Goal: Task Accomplishment & Management: Manage account settings

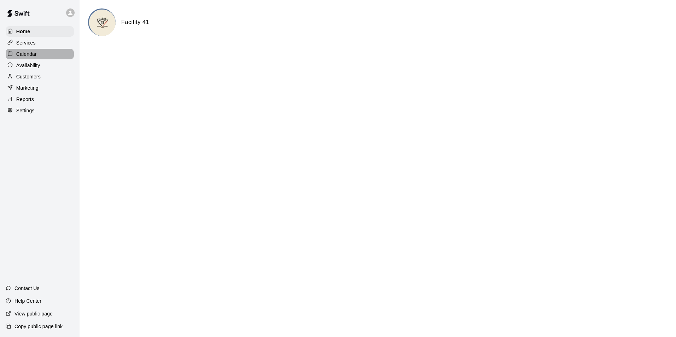
click at [36, 56] on p "Calendar" at bounding box center [26, 54] width 21 height 7
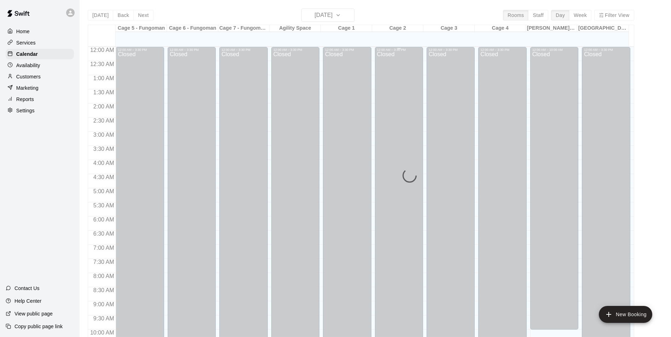
scroll to position [359, 0]
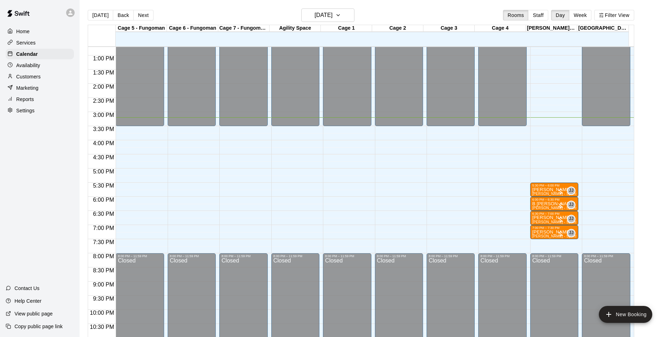
drag, startPoint x: 299, startPoint y: 5, endPoint x: 234, endPoint y: 143, distance: 151.9
click at [234, 143] on div "12:00 AM – 3:30 PM Closed 8:00 PM – 11:59 PM Closed" at bounding box center [243, 27] width 48 height 679
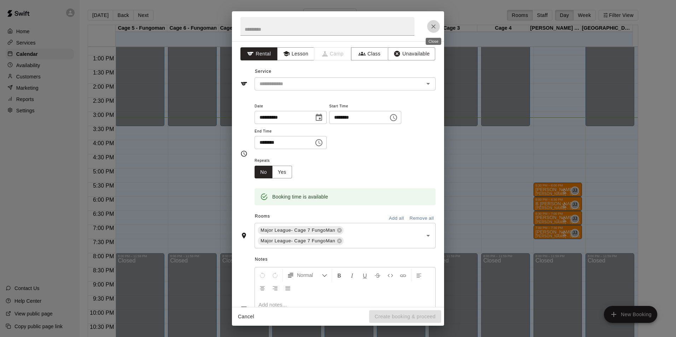
click at [434, 23] on icon "Close" at bounding box center [433, 26] width 7 height 7
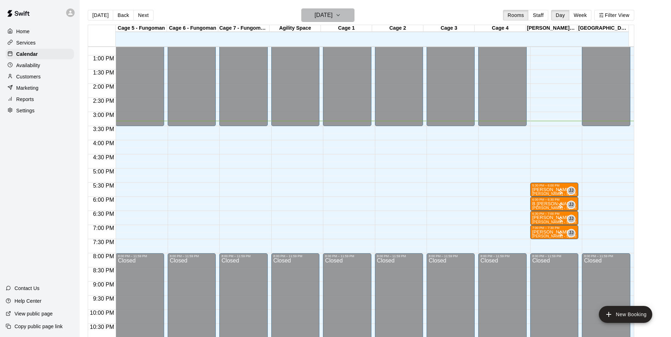
click at [327, 17] on h6 "[DATE]" at bounding box center [323, 15] width 18 height 10
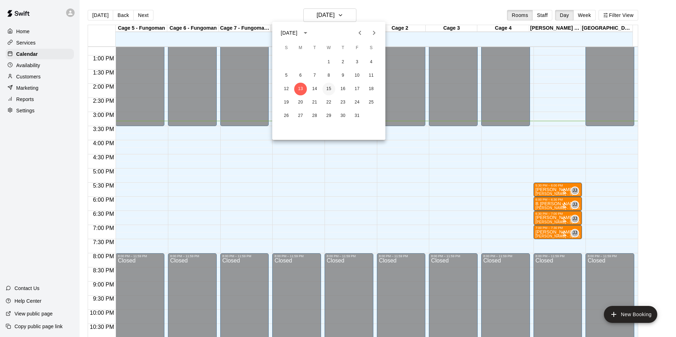
click at [330, 90] on button "15" at bounding box center [328, 89] width 13 height 13
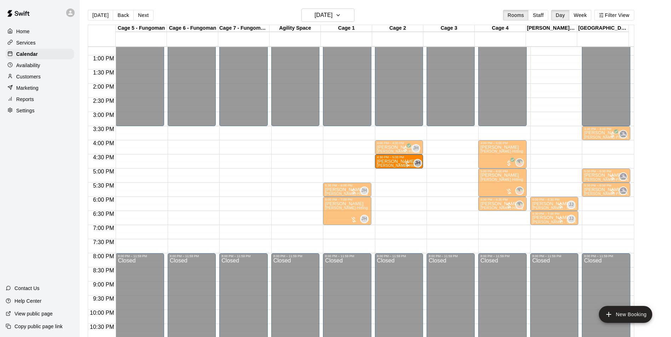
drag, startPoint x: 339, startPoint y: 162, endPoint x: 383, endPoint y: 167, distance: 44.1
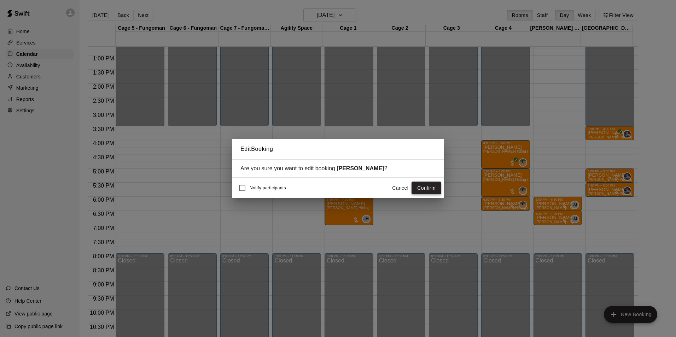
click at [432, 188] on button "Confirm" at bounding box center [427, 188] width 30 height 13
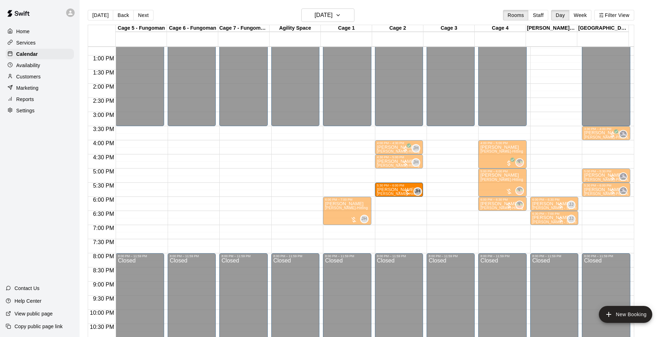
drag, startPoint x: 363, startPoint y: 190, endPoint x: 406, endPoint y: 190, distance: 42.8
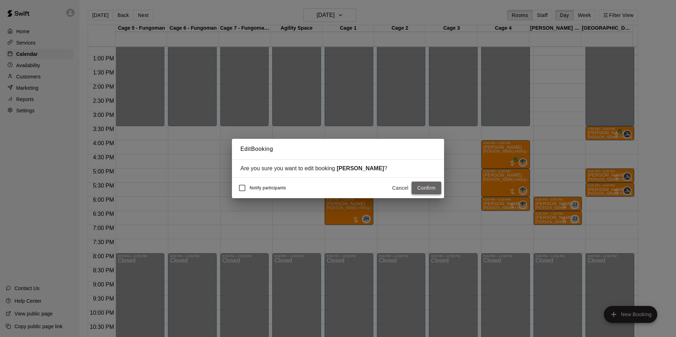
click at [419, 186] on button "Confirm" at bounding box center [427, 188] width 30 height 13
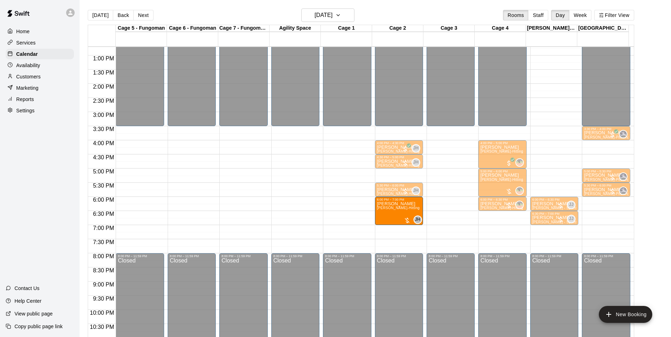
drag, startPoint x: 354, startPoint y: 210, endPoint x: 390, endPoint y: 212, distance: 36.2
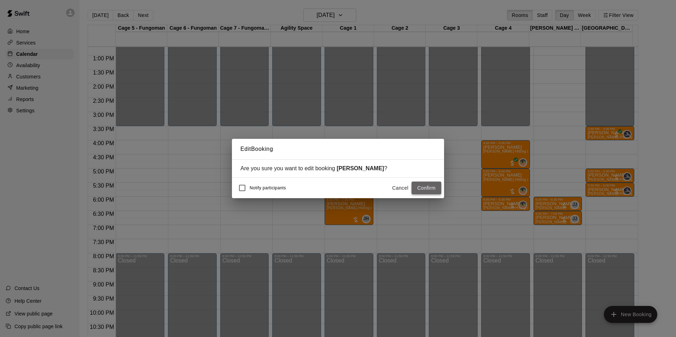
click at [426, 192] on button "Confirm" at bounding box center [427, 188] width 30 height 13
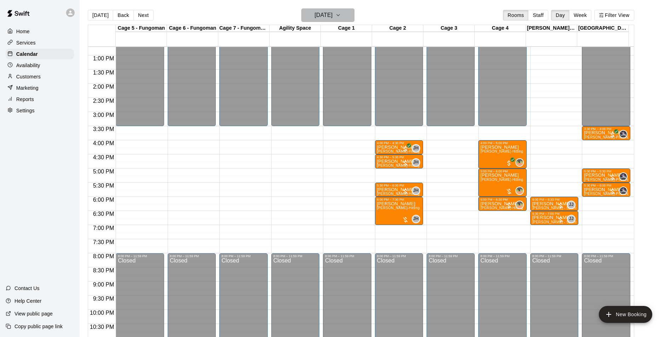
click at [315, 18] on h6 "[DATE]" at bounding box center [323, 15] width 18 height 10
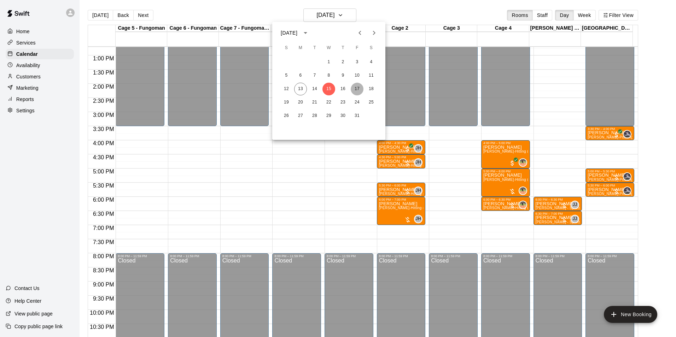
click at [355, 88] on button "17" at bounding box center [357, 89] width 13 height 13
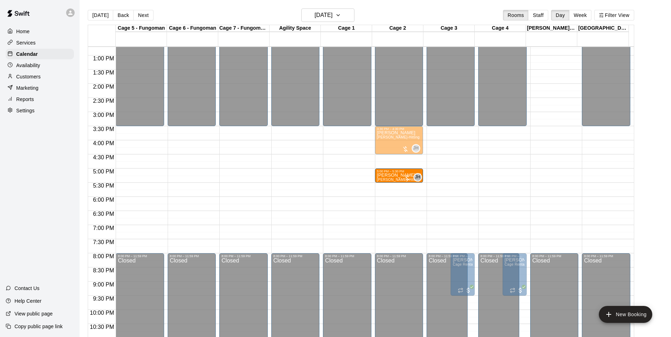
drag, startPoint x: 347, startPoint y: 175, endPoint x: 390, endPoint y: 177, distance: 42.8
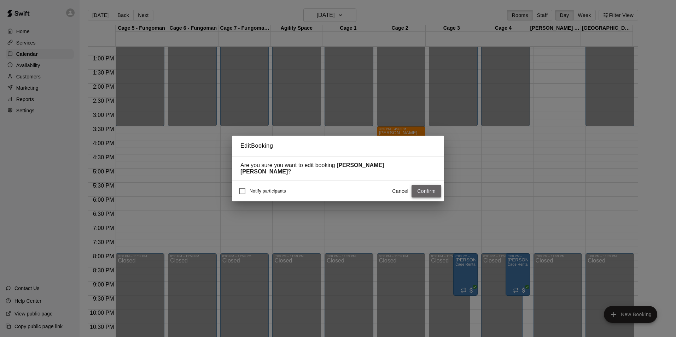
click at [421, 188] on button "Confirm" at bounding box center [427, 191] width 30 height 13
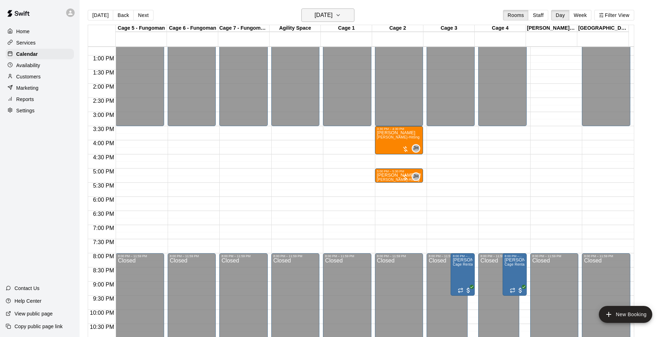
click at [332, 16] on h6 "[DATE]" at bounding box center [323, 15] width 18 height 10
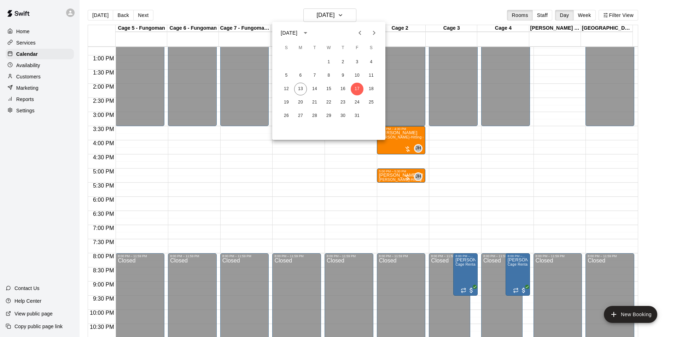
click at [294, 101] on div "19 20 21 22 23 24 25" at bounding box center [328, 102] width 113 height 13
click at [301, 101] on button "20" at bounding box center [300, 102] width 13 height 13
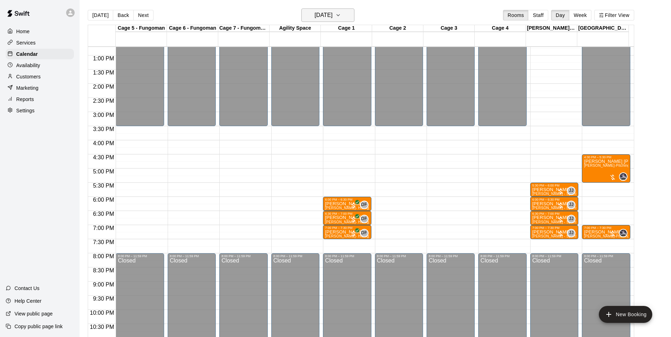
click at [345, 13] on button "[DATE]" at bounding box center [327, 14] width 53 height 13
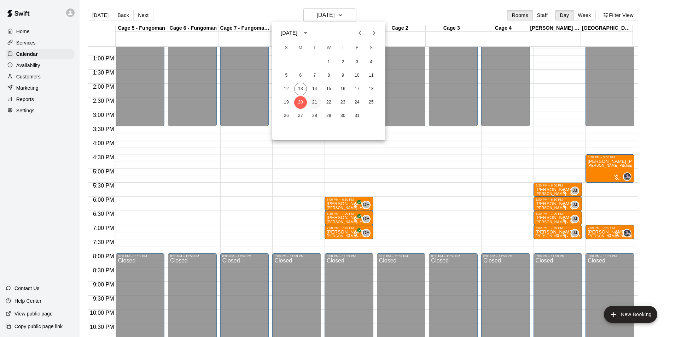
click at [315, 98] on button "21" at bounding box center [314, 102] width 13 height 13
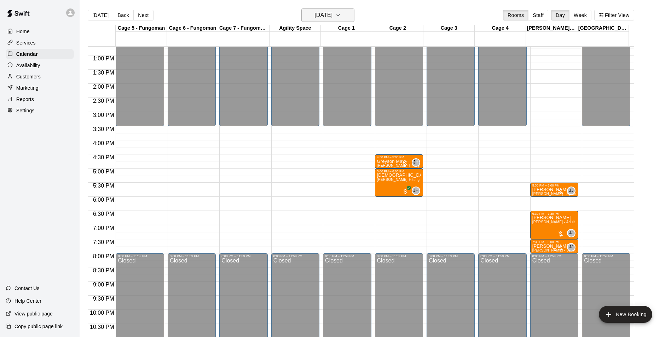
click at [332, 18] on h6 "[DATE]" at bounding box center [323, 15] width 18 height 10
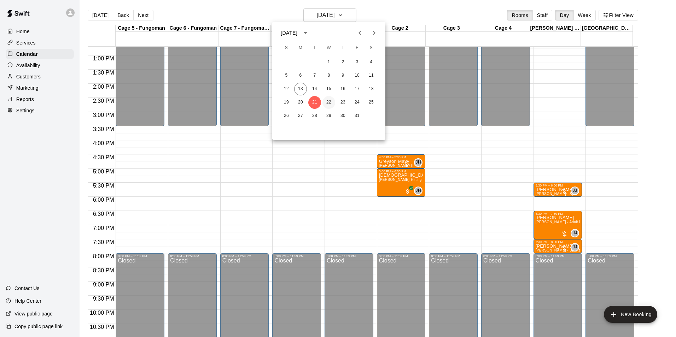
click at [326, 99] on button "22" at bounding box center [328, 102] width 13 height 13
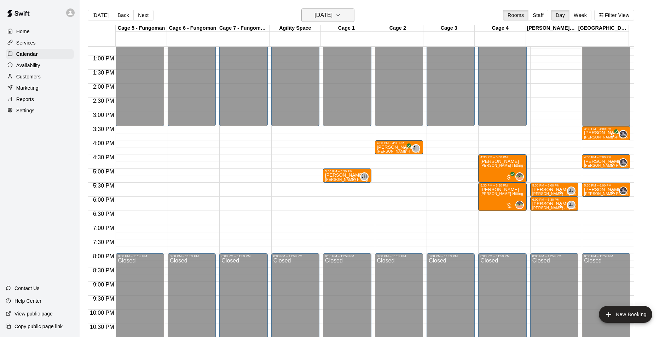
click at [341, 21] on button "[DATE]" at bounding box center [327, 14] width 53 height 13
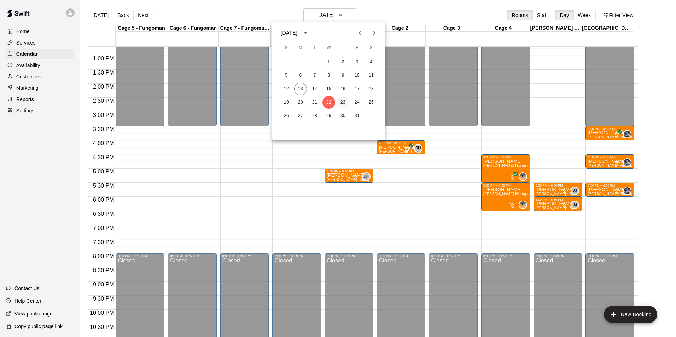
click at [343, 106] on button "23" at bounding box center [343, 102] width 13 height 13
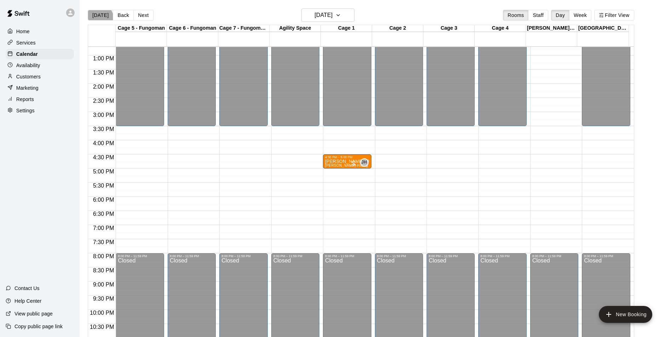
click at [100, 18] on button "[DATE]" at bounding box center [100, 15] width 25 height 11
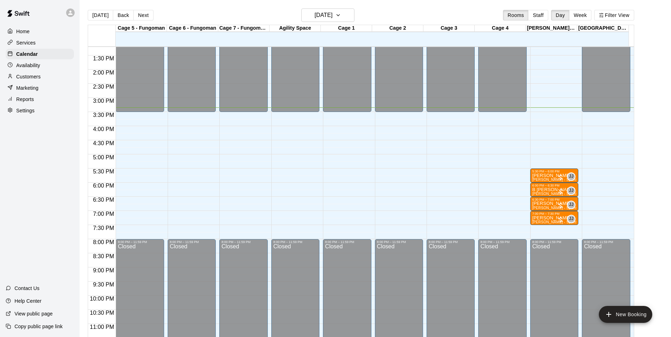
scroll to position [381, 0]
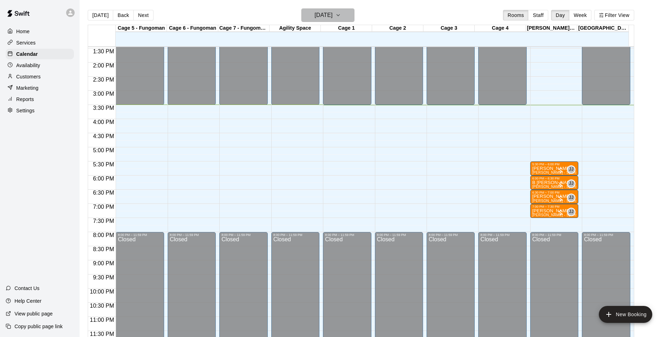
click at [318, 15] on h6 "[DATE]" at bounding box center [323, 15] width 18 height 10
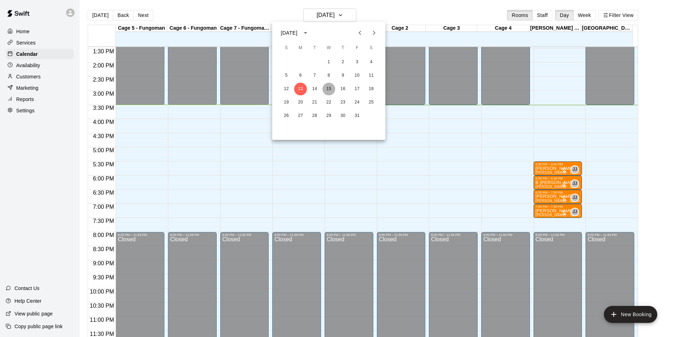
click at [327, 87] on button "15" at bounding box center [328, 89] width 13 height 13
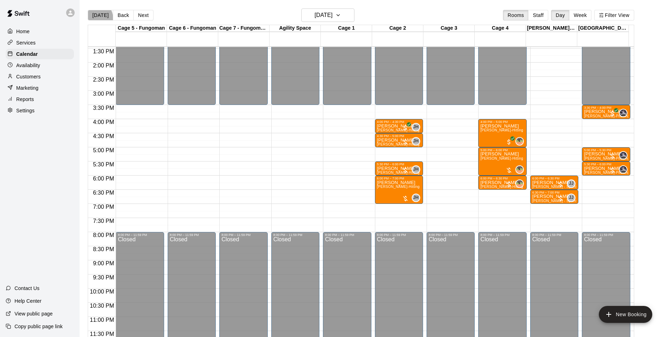
click at [93, 18] on button "[DATE]" at bounding box center [100, 15] width 25 height 11
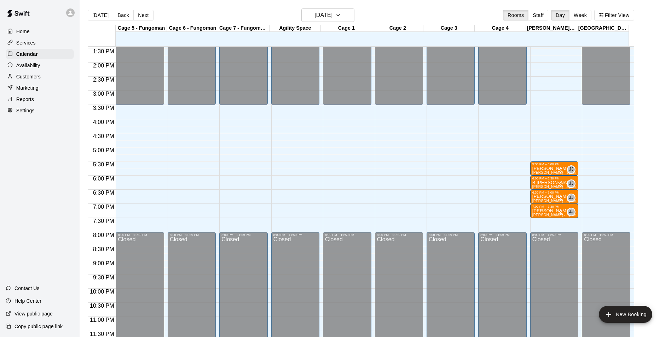
click at [88, 10] on button "[DATE]" at bounding box center [100, 15] width 25 height 11
click at [320, 14] on h6 "[DATE]" at bounding box center [323, 15] width 18 height 10
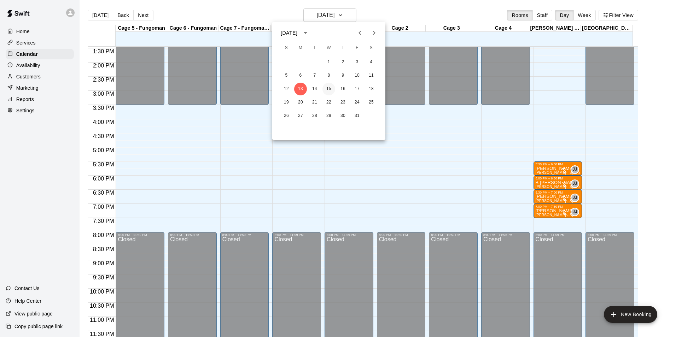
click at [330, 90] on button "15" at bounding box center [328, 89] width 13 height 13
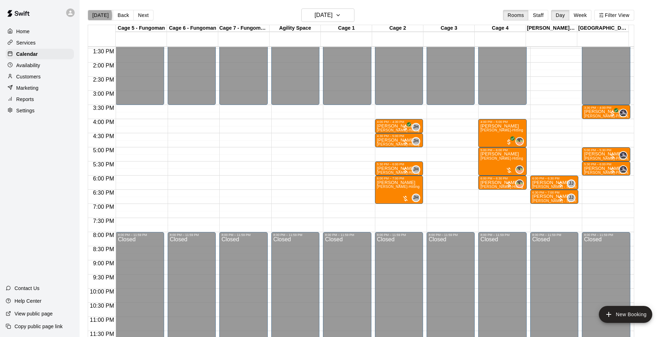
click at [94, 15] on button "[DATE]" at bounding box center [100, 15] width 25 height 11
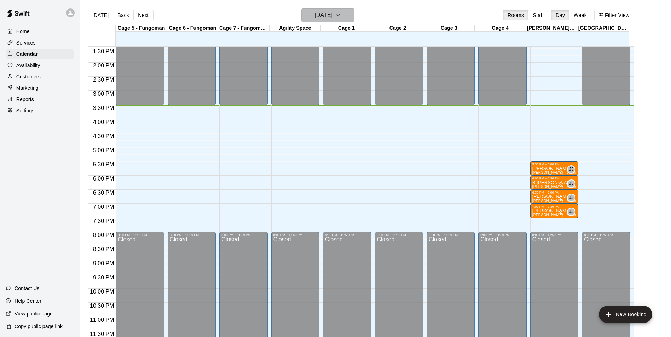
click at [334, 21] on button "[DATE]" at bounding box center [327, 14] width 53 height 13
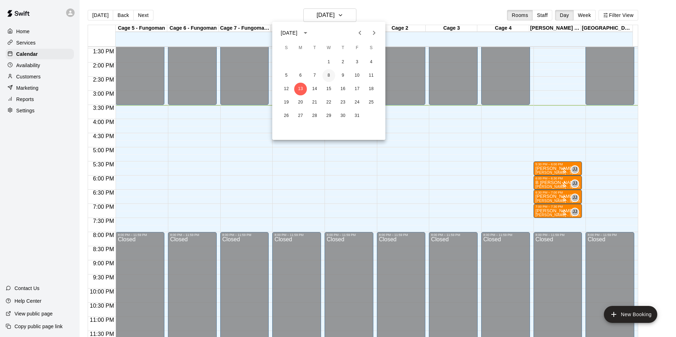
click at [332, 73] on button "8" at bounding box center [328, 75] width 13 height 13
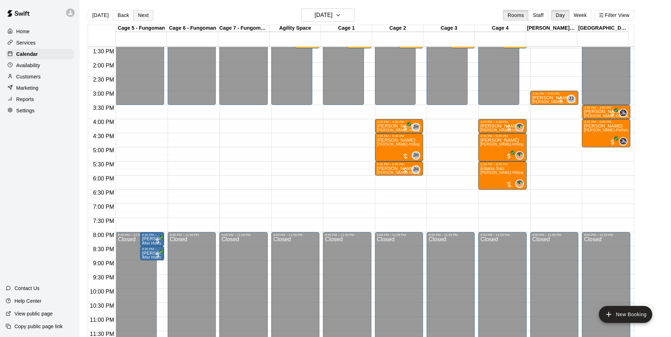
click at [146, 14] on button "Next" at bounding box center [143, 15] width 20 height 11
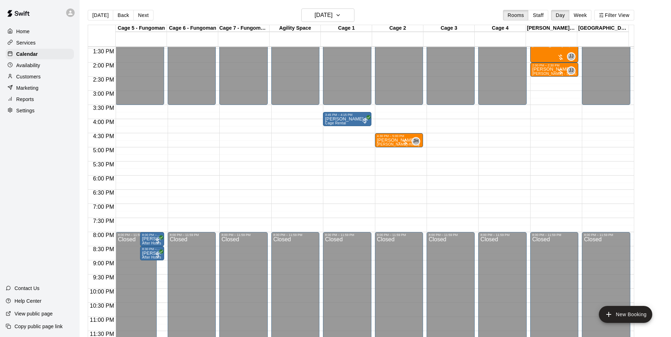
click at [153, 16] on div "[DATE] Back [DATE][DATE] Rooms Staff Day Week Filter View" at bounding box center [361, 16] width 546 height 16
click at [147, 16] on button "Next" at bounding box center [143, 15] width 20 height 11
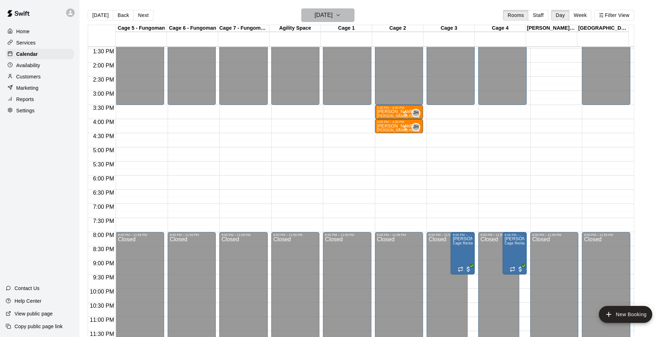
click at [315, 18] on h6 "[DATE]" at bounding box center [323, 15] width 18 height 10
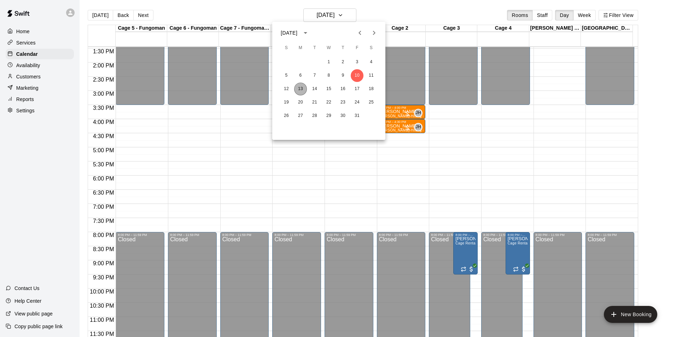
click at [298, 88] on button "13" at bounding box center [300, 89] width 13 height 13
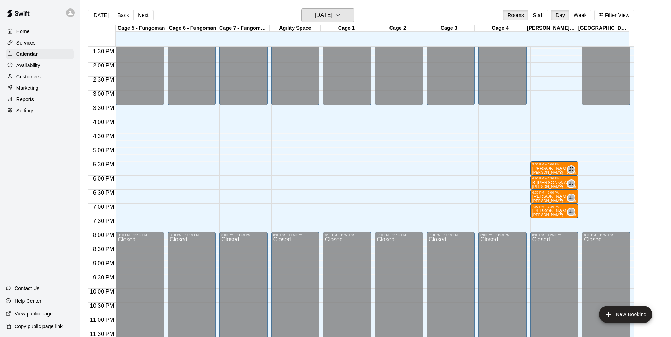
click at [301, 8] on button "[DATE]" at bounding box center [327, 14] width 53 height 13
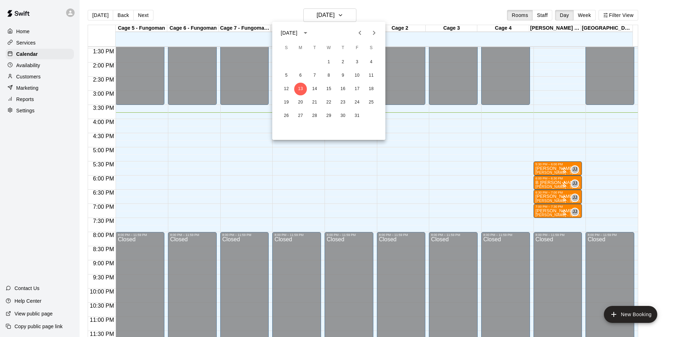
drag, startPoint x: 297, startPoint y: 89, endPoint x: 485, endPoint y: 133, distance: 193.7
click at [485, 133] on div at bounding box center [338, 168] width 676 height 337
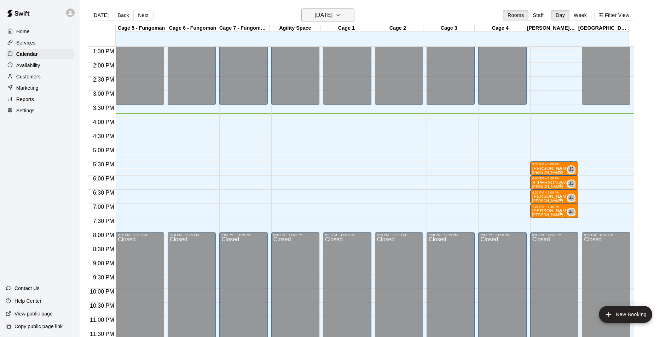
click at [332, 11] on h6 "[DATE]" at bounding box center [323, 15] width 18 height 10
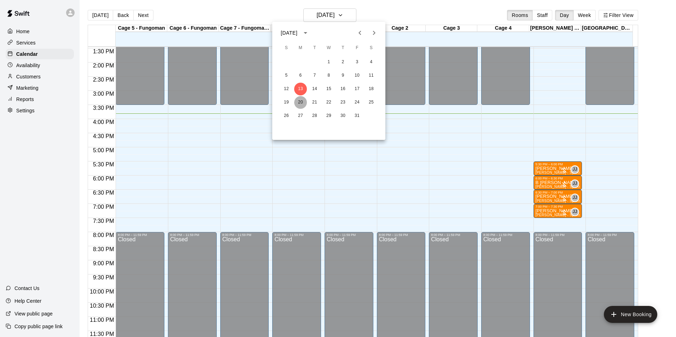
click at [300, 98] on button "20" at bounding box center [300, 102] width 13 height 13
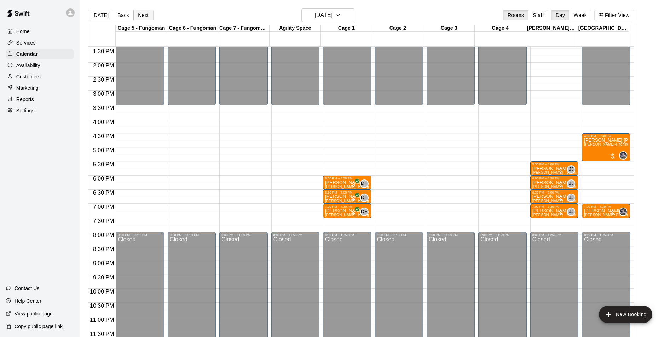
click at [148, 13] on button "Next" at bounding box center [143, 15] width 20 height 11
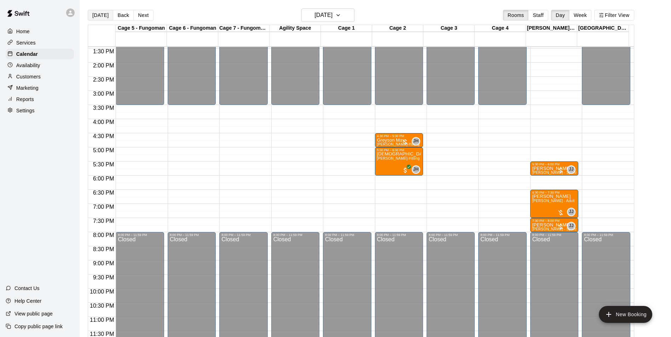
click at [92, 15] on button "[DATE]" at bounding box center [100, 15] width 25 height 11
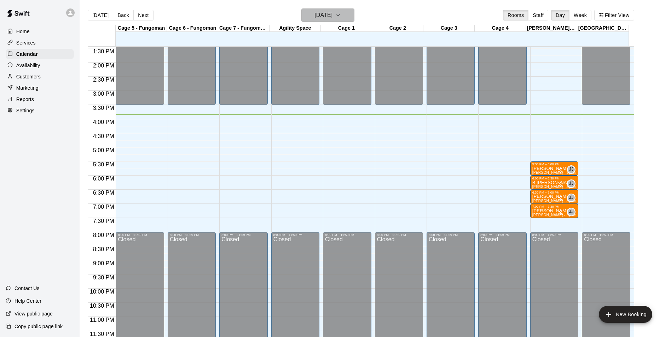
click at [341, 15] on icon "button" at bounding box center [338, 15] width 6 height 8
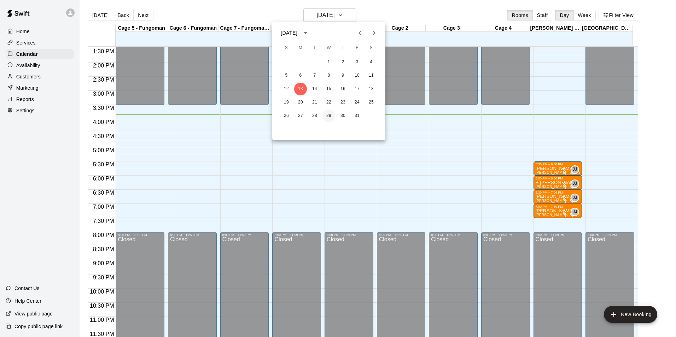
click at [327, 117] on button "29" at bounding box center [328, 116] width 13 height 13
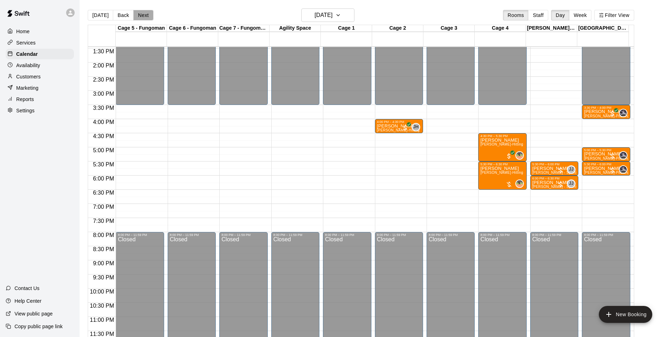
click at [146, 15] on button "Next" at bounding box center [143, 15] width 20 height 11
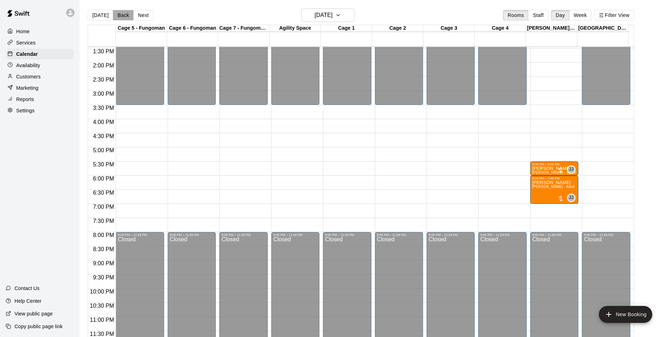
click at [126, 16] on button "Back" at bounding box center [123, 15] width 21 height 11
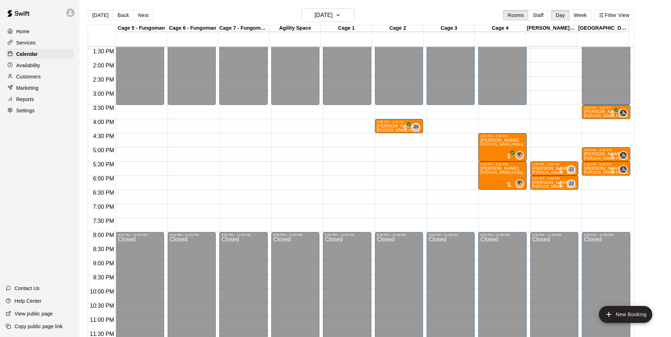
drag, startPoint x: 103, startPoint y: 14, endPoint x: 125, endPoint y: 29, distance: 26.6
click at [105, 14] on button "[DATE]" at bounding box center [100, 15] width 25 height 11
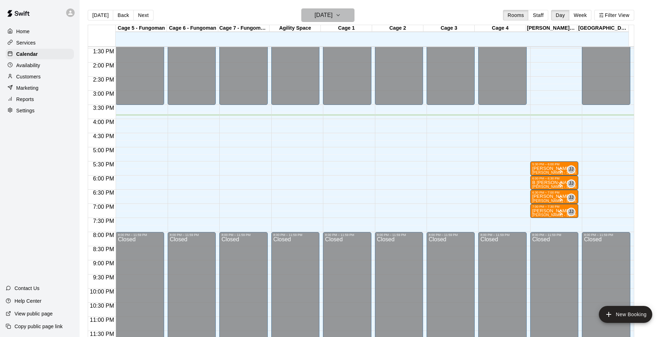
click at [314, 21] on button "[DATE]" at bounding box center [327, 14] width 53 height 13
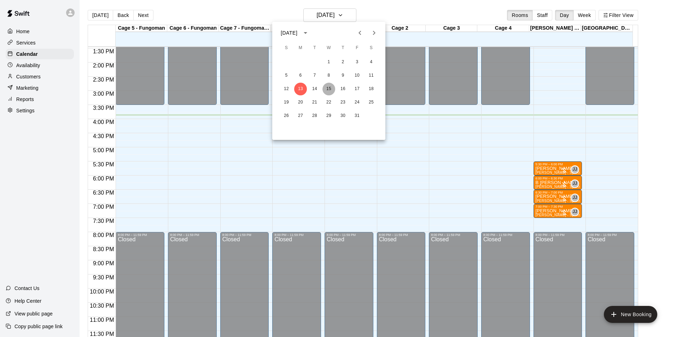
click at [328, 85] on button "15" at bounding box center [328, 89] width 13 height 13
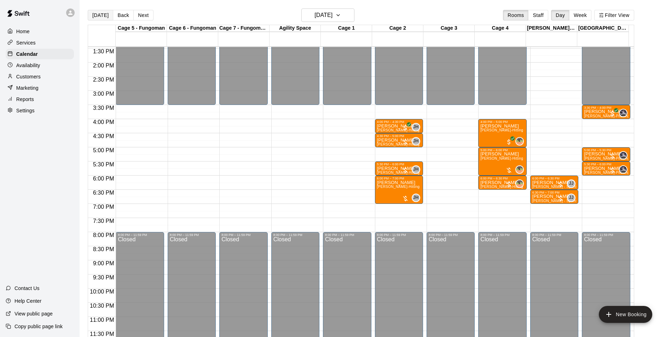
click at [94, 16] on button "[DATE]" at bounding box center [100, 15] width 25 height 11
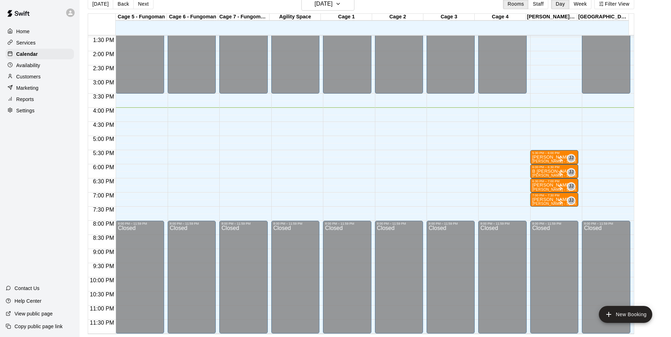
scroll to position [0, 0]
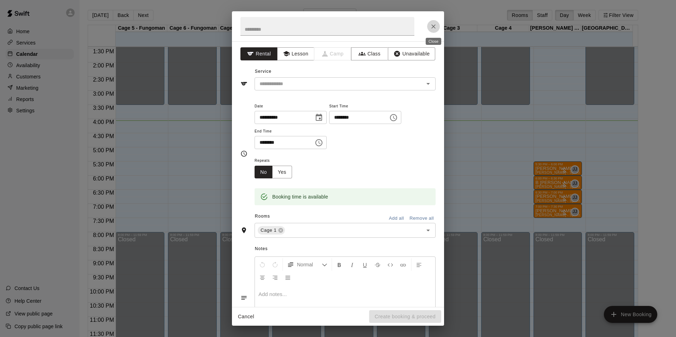
click at [432, 25] on icon "Close" at bounding box center [433, 26] width 7 height 7
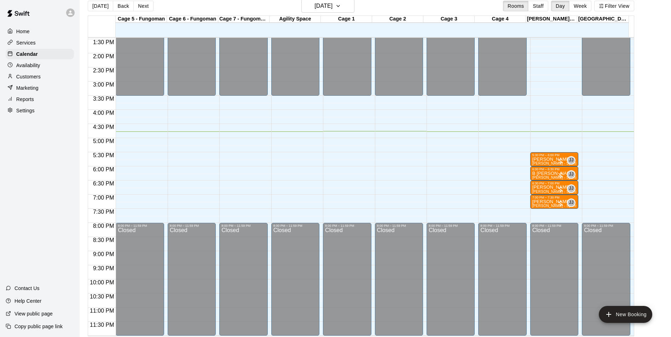
scroll to position [11, 0]
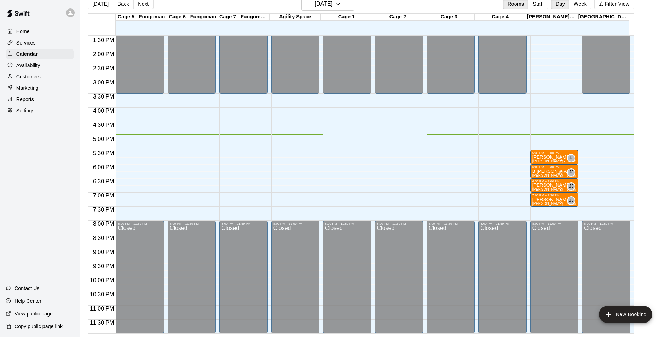
drag, startPoint x: 477, startPoint y: 174, endPoint x: 364, endPoint y: 180, distance: 112.6
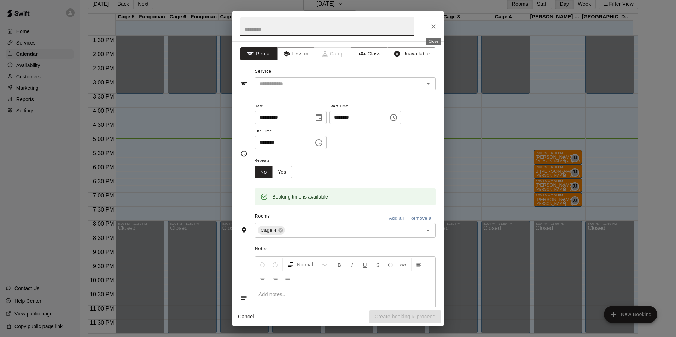
click at [434, 29] on icon "Close" at bounding box center [433, 26] width 7 height 7
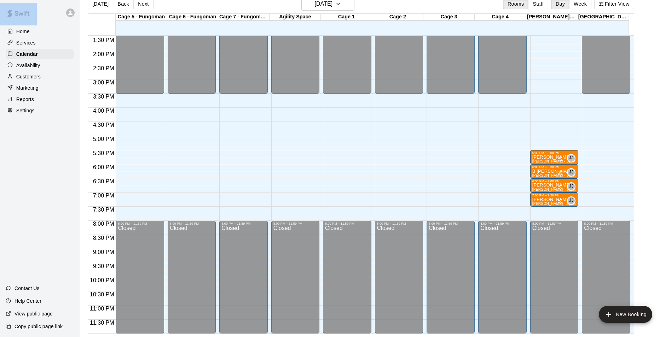
click at [0, 214] on html "Home Services Calendar Availability Customers Marketing Reports Settings Contac…" at bounding box center [335, 163] width 671 height 349
click at [552, 161] on span "[PERSON_NAME] - Sports Performance Training (30 min)" at bounding box center [580, 161] width 97 height 4
click at [536, 180] on img "edit" at bounding box center [538, 184] width 8 height 8
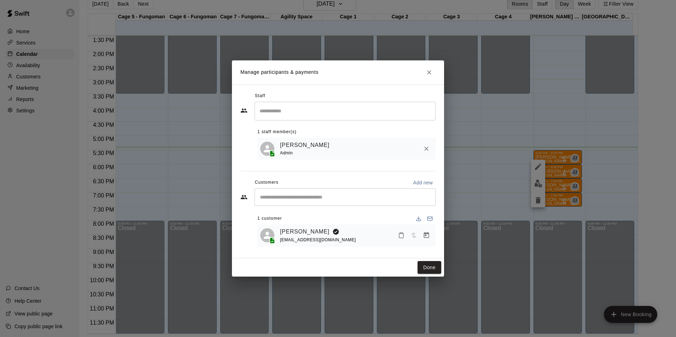
click at [397, 231] on div at bounding box center [413, 235] width 37 height 13
click at [399, 235] on icon "Mark attendance" at bounding box center [401, 235] width 4 height 5
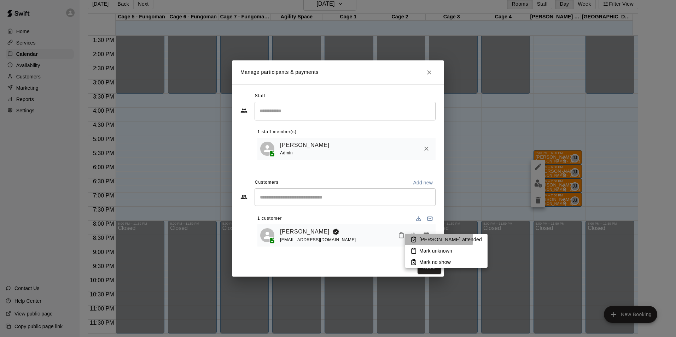
click at [438, 239] on p "[PERSON_NAME] attended" at bounding box center [450, 239] width 63 height 7
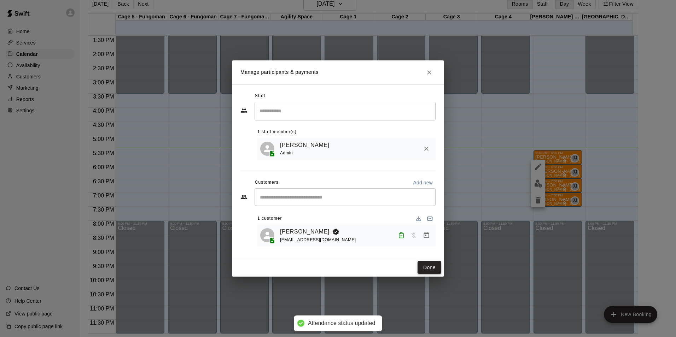
click at [423, 272] on button "Done" at bounding box center [430, 267] width 24 height 13
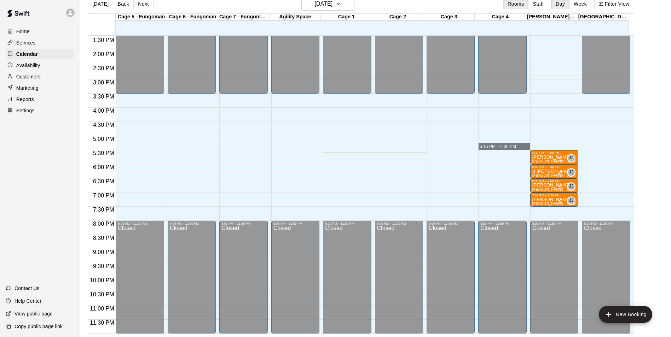
drag, startPoint x: 491, startPoint y: 147, endPoint x: 484, endPoint y: 143, distance: 7.9
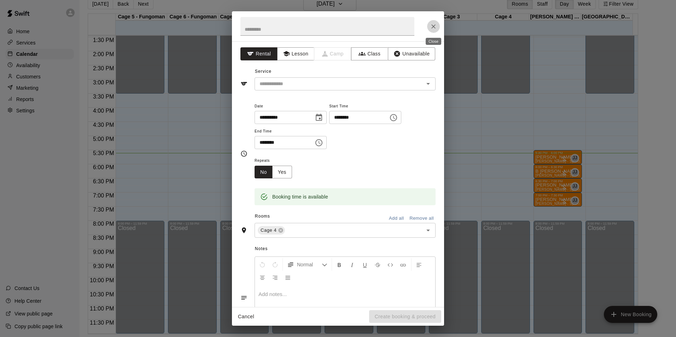
click at [432, 27] on icon "Close" at bounding box center [433, 26] width 7 height 7
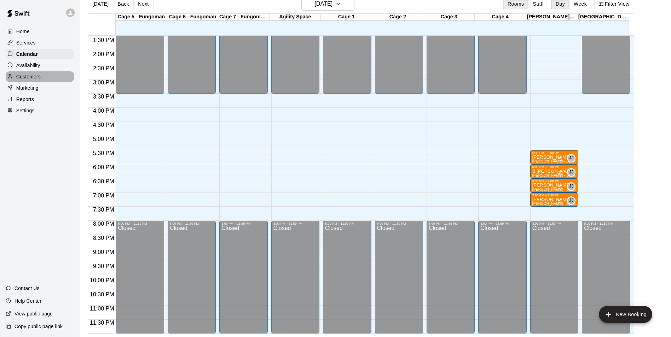
click at [26, 80] on p "Customers" at bounding box center [28, 76] width 24 height 7
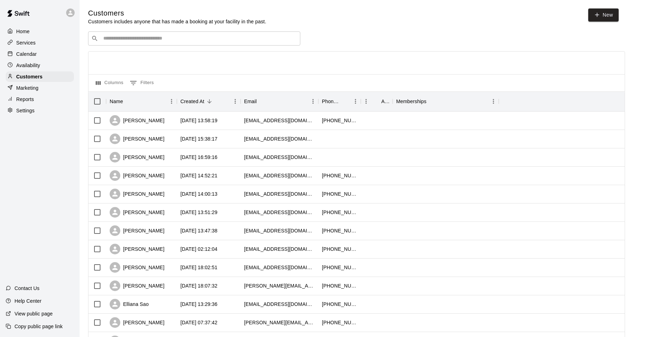
click at [144, 37] on input "Search customers by name or email" at bounding box center [199, 38] width 196 height 7
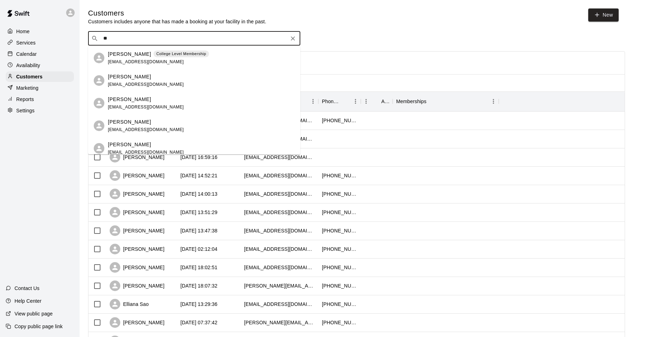
type input "*"
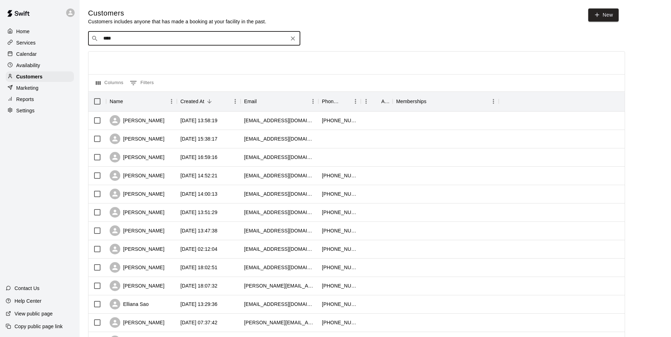
type input "***"
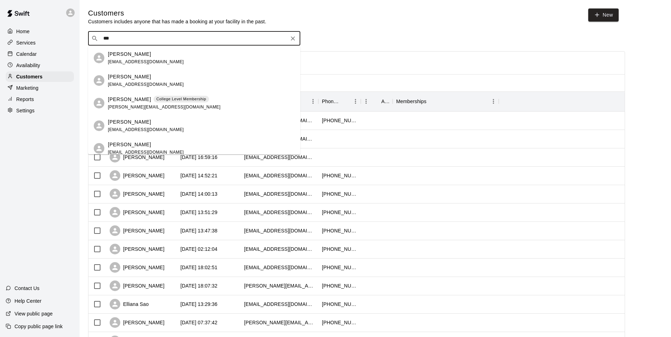
scroll to position [283, 0]
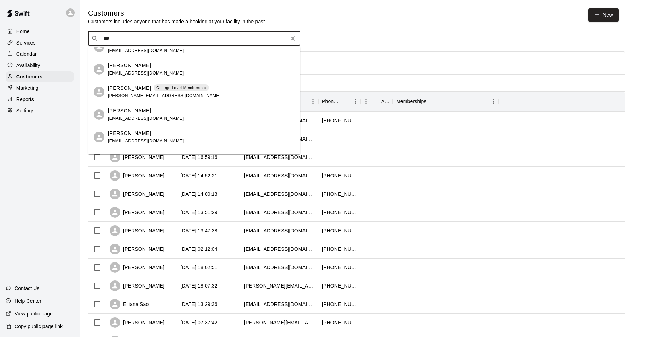
click at [215, 80] on div "[PERSON_NAME] [EMAIL_ADDRESS][DOMAIN_NAME]" at bounding box center [194, 69] width 212 height 23
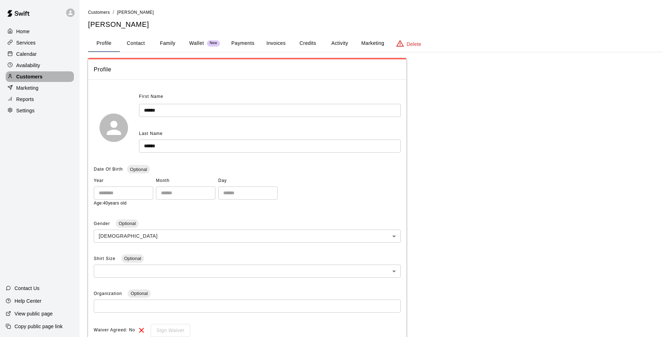
click at [59, 78] on div "Customers" at bounding box center [40, 76] width 68 height 11
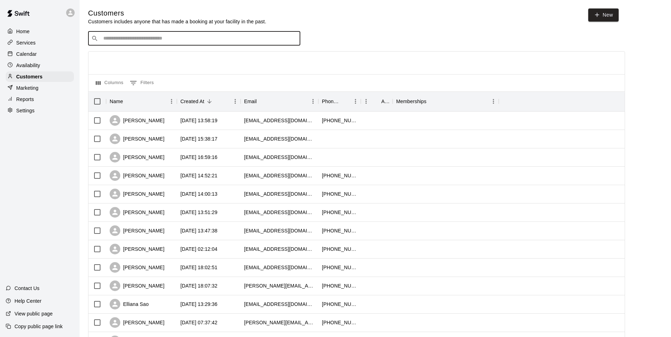
click at [148, 41] on input "Search customers by name or email" at bounding box center [199, 38] width 196 height 7
type input "******"
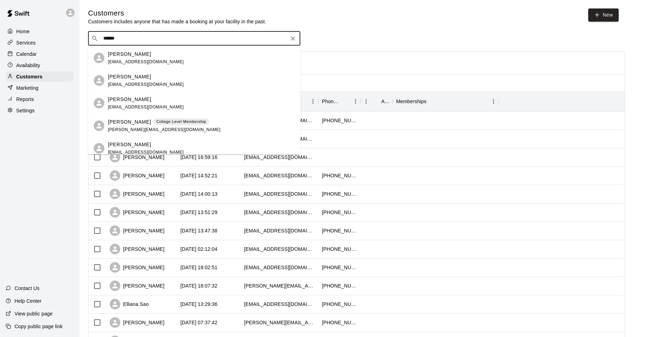
click at [114, 122] on p "[PERSON_NAME]" at bounding box center [129, 121] width 43 height 7
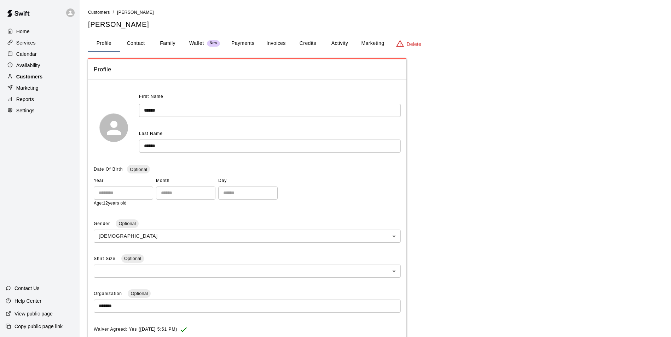
click at [61, 74] on div "Customers" at bounding box center [40, 76] width 68 height 11
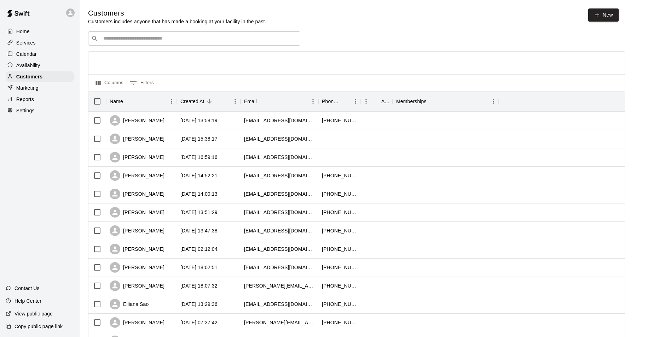
click at [38, 51] on div "Calendar" at bounding box center [40, 54] width 68 height 11
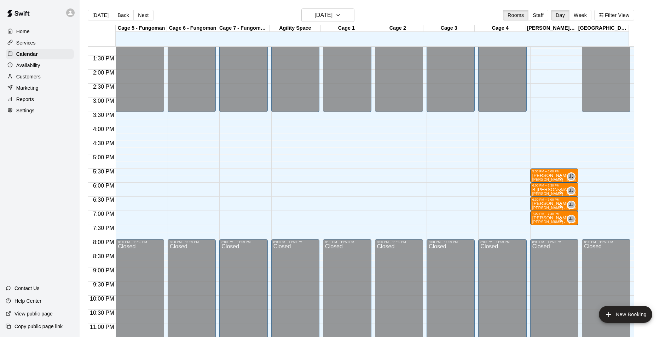
scroll to position [381, 0]
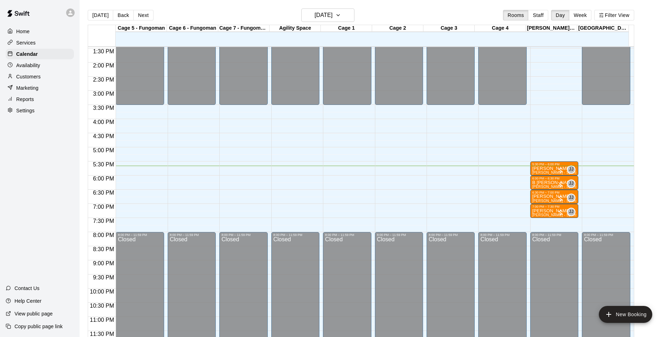
drag, startPoint x: 550, startPoint y: 145, endPoint x: 560, endPoint y: 146, distance: 10.7
click at [19, 224] on div "Home Services Calendar Availability Customers Marketing Reports Settings Contac…" at bounding box center [40, 168] width 80 height 337
click at [16, 223] on div "Home Services Calendar Availability Customers Marketing Reports Settings Contac…" at bounding box center [40, 168] width 80 height 337
click at [541, 183] on p "B [PERSON_NAME]" at bounding box center [554, 183] width 44 height 0
click at [536, 208] on img "edit" at bounding box center [538, 207] width 8 height 8
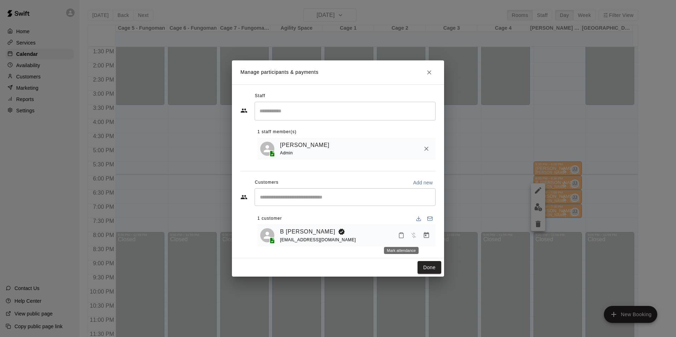
click at [399, 237] on icon "Mark attendance" at bounding box center [401, 235] width 6 height 6
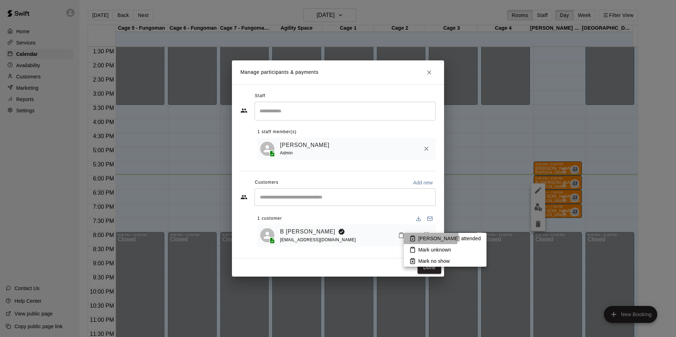
click at [417, 234] on li "[PERSON_NAME] attended" at bounding box center [445, 238] width 83 height 11
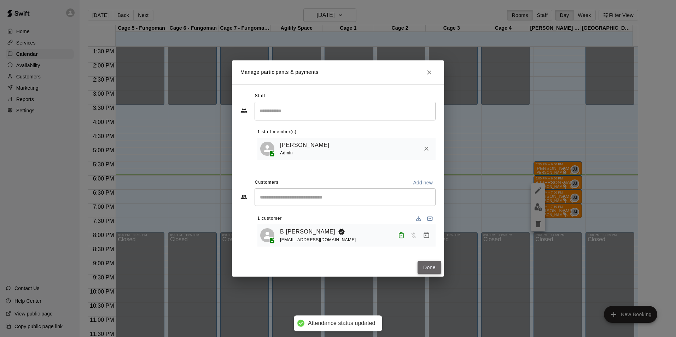
click at [425, 272] on button "Done" at bounding box center [430, 267] width 24 height 13
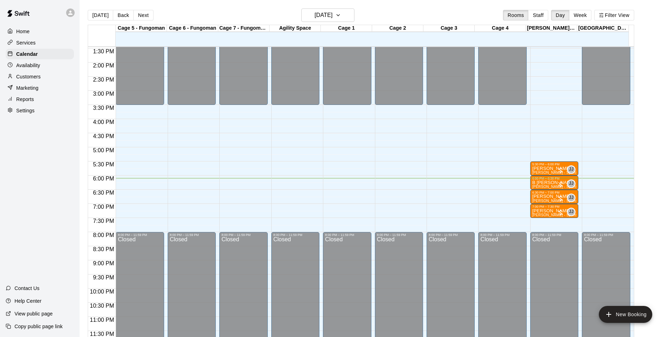
click at [512, 151] on div "12:00 AM – 3:30 PM Closed 8:00 PM – 11:59 PM Closed" at bounding box center [502, 6] width 48 height 679
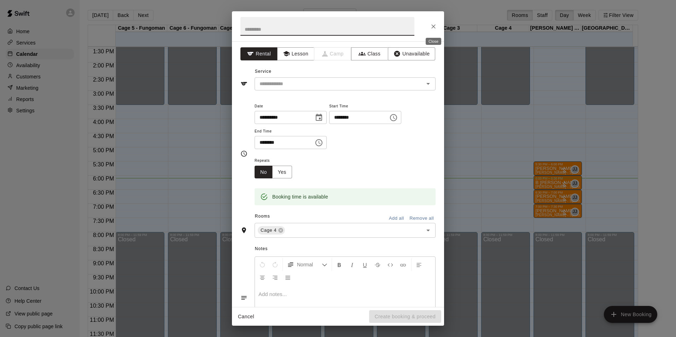
click at [431, 25] on icon "Close" at bounding box center [433, 26] width 7 height 7
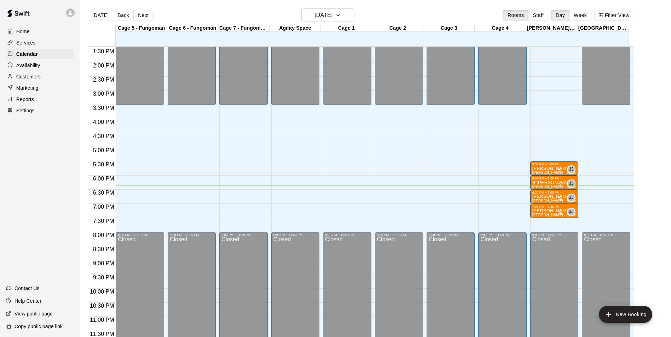
drag, startPoint x: 130, startPoint y: 95, endPoint x: 284, endPoint y: 190, distance: 181.6
drag, startPoint x: 284, startPoint y: 190, endPoint x: 287, endPoint y: 171, distance: 19.3
click at [287, 171] on div "12:00 AM – 3:30 PM Closed 8:00 PM – 11:59 PM Closed" at bounding box center [295, 6] width 48 height 679
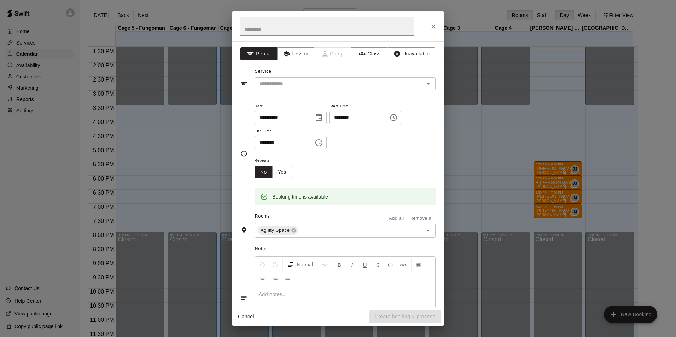
click at [198, 161] on div "**********" at bounding box center [338, 168] width 676 height 337
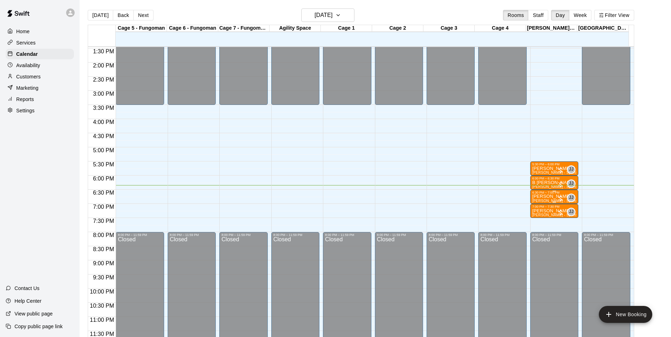
click at [547, 197] on p "[PERSON_NAME]" at bounding box center [554, 197] width 44 height 0
click at [536, 220] on img "edit" at bounding box center [538, 221] width 8 height 8
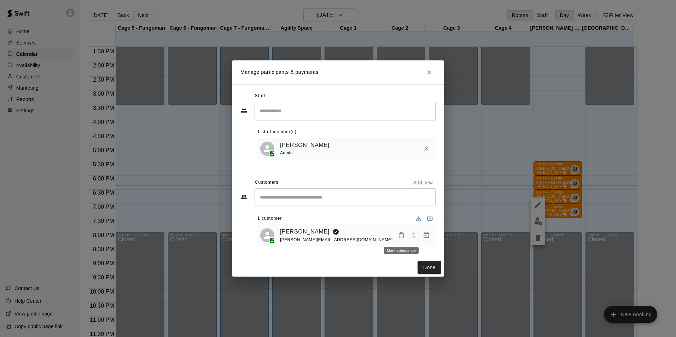
click at [403, 235] on icon "Mark attendance" at bounding box center [401, 235] width 6 height 6
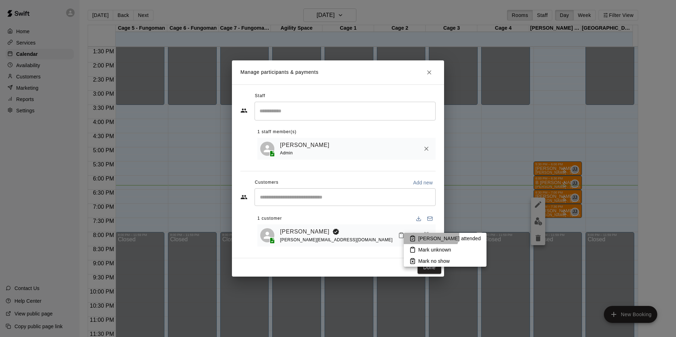
click at [430, 234] on li "[PERSON_NAME] attended" at bounding box center [445, 238] width 83 height 11
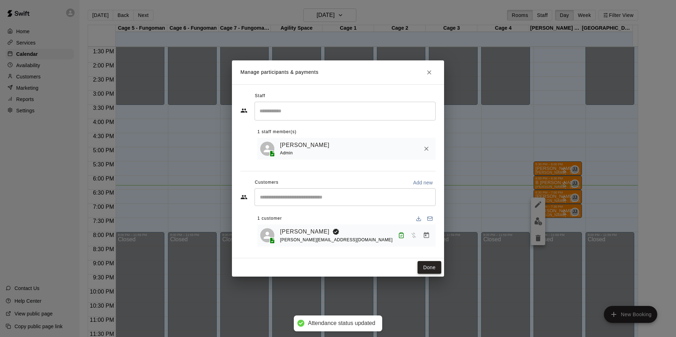
drag, startPoint x: 433, startPoint y: 270, endPoint x: 432, endPoint y: 265, distance: 5.0
click at [432, 265] on button "Done" at bounding box center [430, 267] width 24 height 13
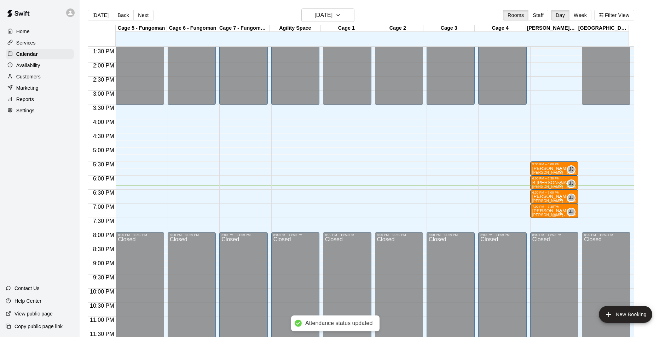
click at [542, 215] on span "[PERSON_NAME] - Sports Performance Training (30 min)" at bounding box center [580, 215] width 97 height 4
click at [539, 235] on img "edit" at bounding box center [538, 237] width 8 height 8
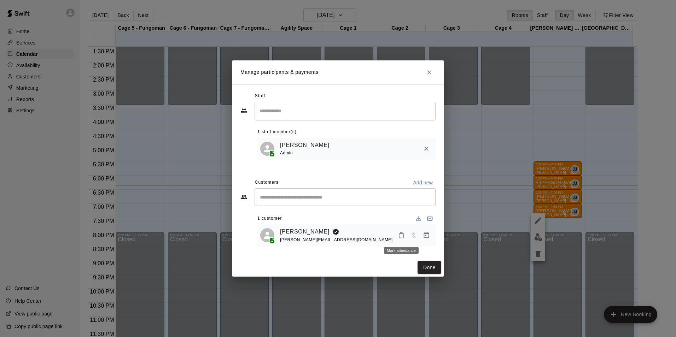
click at [401, 237] on icon "Mark attendance" at bounding box center [401, 235] width 6 height 6
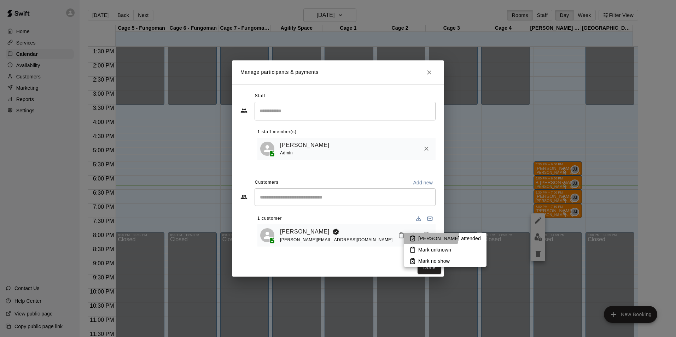
click at [420, 234] on li "[PERSON_NAME] attended" at bounding box center [445, 238] width 83 height 11
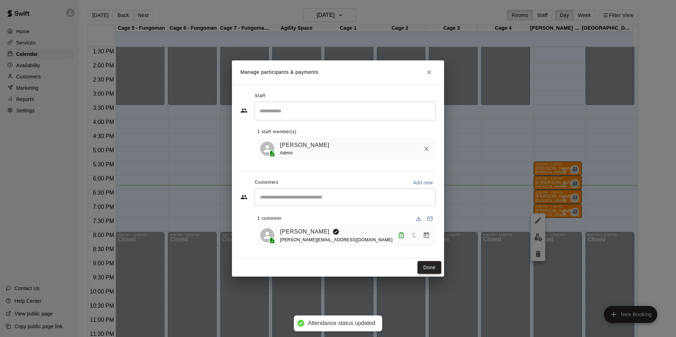
click at [434, 272] on button "Done" at bounding box center [430, 267] width 24 height 13
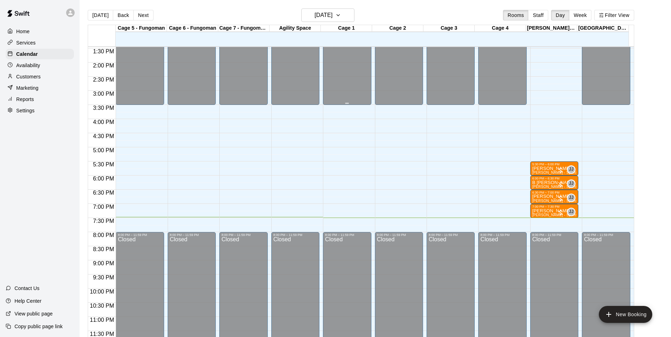
scroll to position [11, 0]
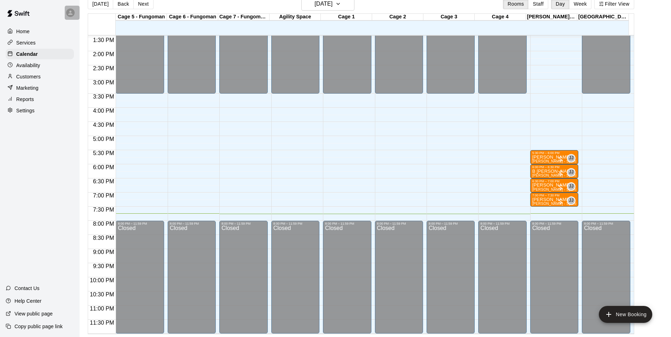
click at [72, 14] on icon at bounding box center [70, 13] width 4 height 4
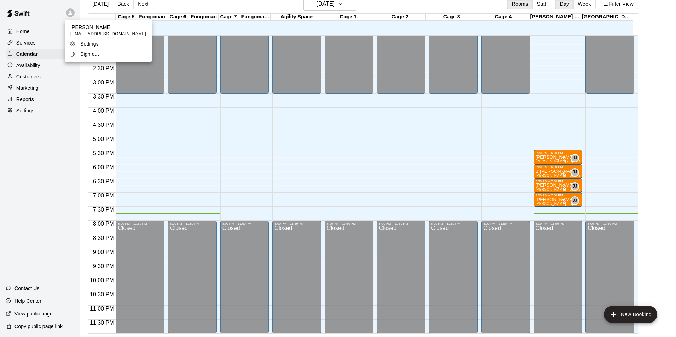
click at [88, 58] on li "Sign out" at bounding box center [108, 54] width 87 height 10
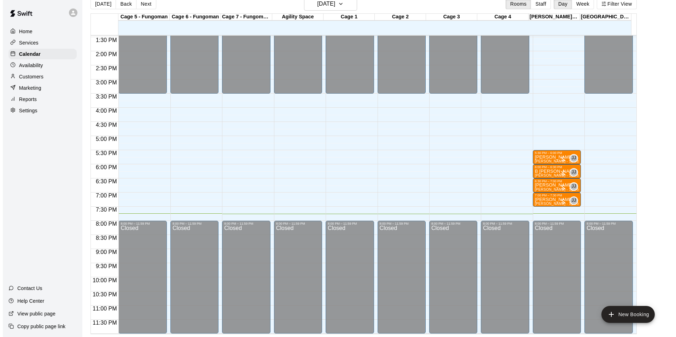
scroll to position [0, 0]
